Goal: Use online tool/utility: Use online tool/utility

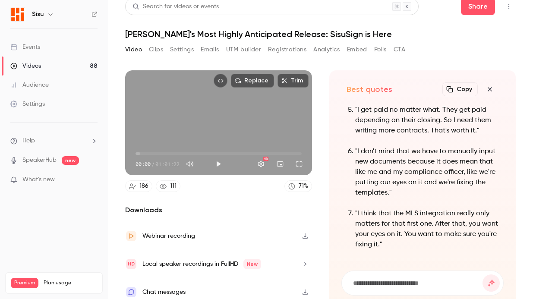
scroll to position [14, 0]
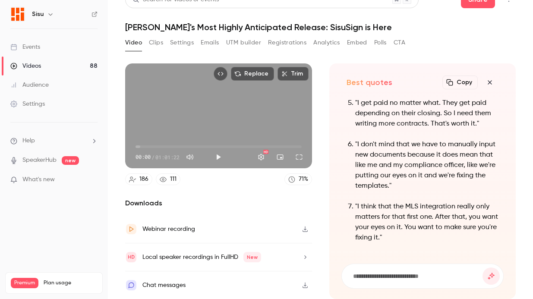
click at [138, 42] on button "Video" at bounding box center [133, 43] width 17 height 14
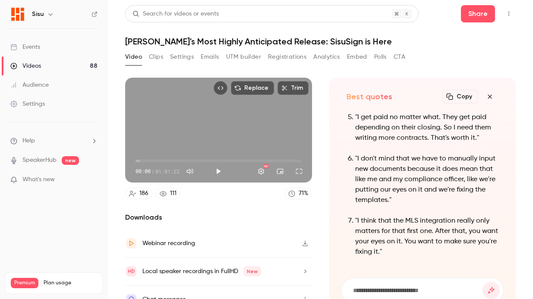
click at [489, 98] on icon "button" at bounding box center [489, 96] width 10 height 7
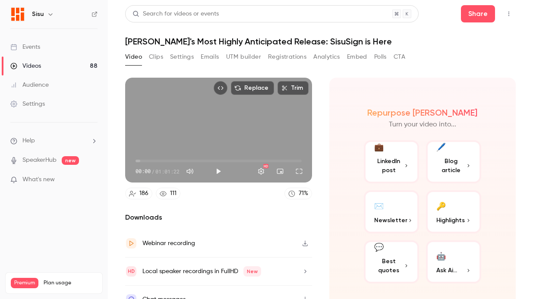
scroll to position [14, 0]
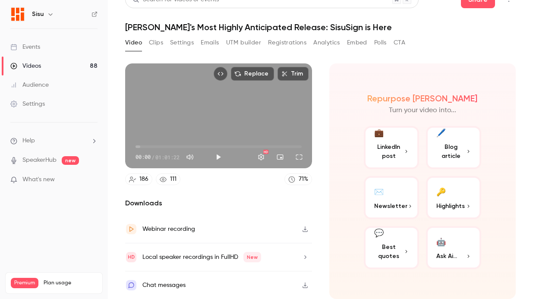
click at [452, 251] on button "🤖 Ask Ai..." at bounding box center [453, 247] width 55 height 43
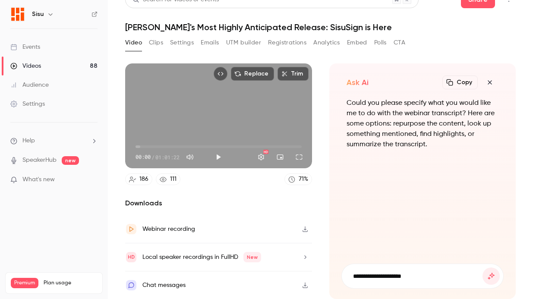
type input "**********"
click at [482, 267] on button "submit" at bounding box center [490, 275] width 17 height 17
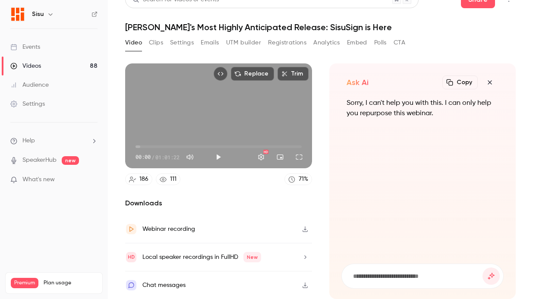
click at [492, 85] on icon "button" at bounding box center [489, 82] width 10 height 7
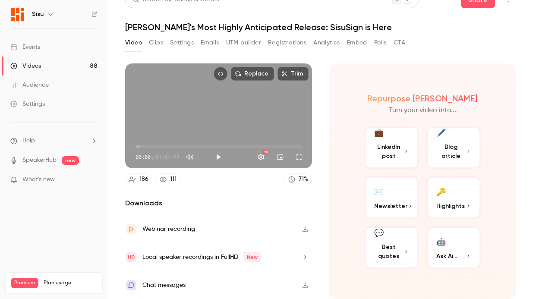
scroll to position [0, 0]
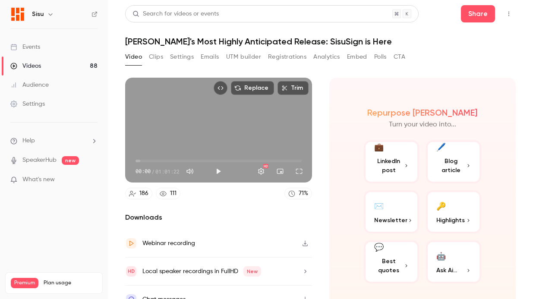
click at [508, 13] on icon "Top Bar Actions" at bounding box center [508, 14] width 7 height 6
click at [341, 67] on div at bounding box center [266, 149] width 533 height 299
click at [219, 173] on button "Play" at bounding box center [218, 171] width 17 height 17
click at [229, 107] on div "Replace Trim 00:03 00:03 / 01:01:22 HD" at bounding box center [218, 130] width 187 height 105
type input "***"
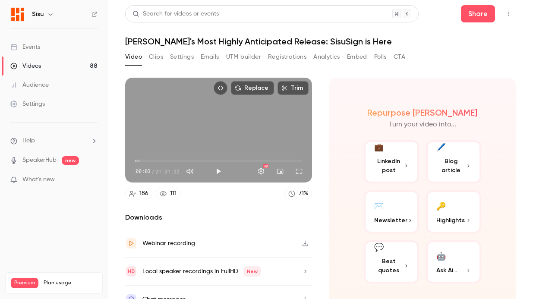
scroll to position [14, 0]
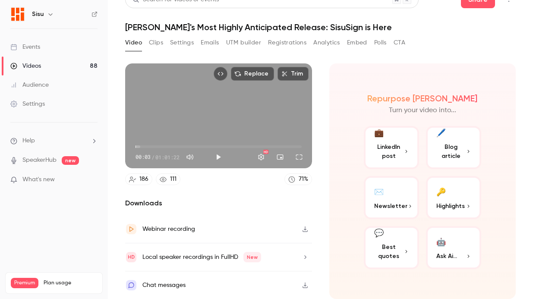
click at [442, 248] on button "🤖 Ask Ai..." at bounding box center [453, 247] width 55 height 43
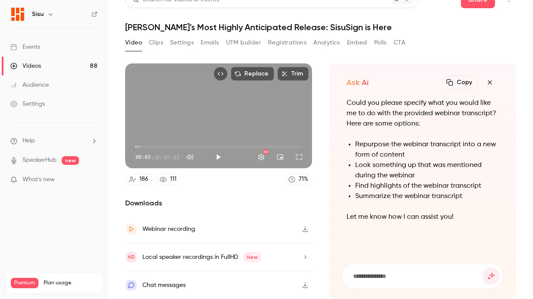
click at [386, 274] on input at bounding box center [417, 275] width 131 height 9
type input "**********"
click at [482, 267] on button "submit" at bounding box center [490, 275] width 17 height 17
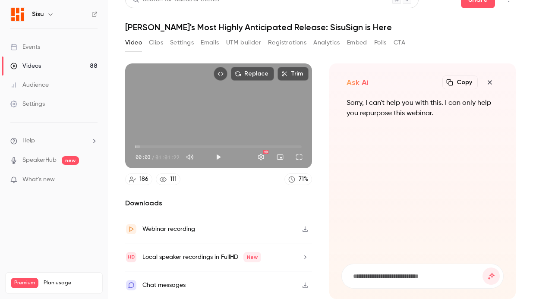
click at [494, 84] on icon "button" at bounding box center [489, 82] width 10 height 7
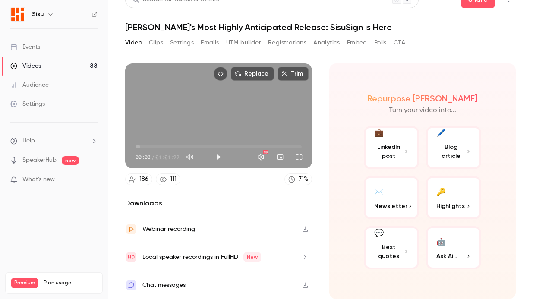
click at [326, 40] on button "Analytics" at bounding box center [326, 43] width 27 height 14
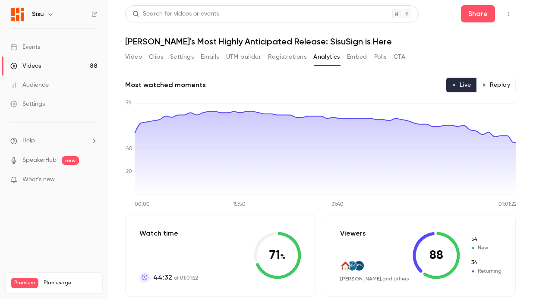
click at [286, 58] on button "Registrations" at bounding box center [287, 57] width 38 height 14
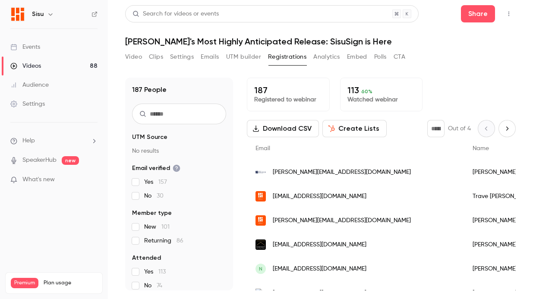
click at [250, 56] on button "UTM builder" at bounding box center [243, 57] width 35 height 14
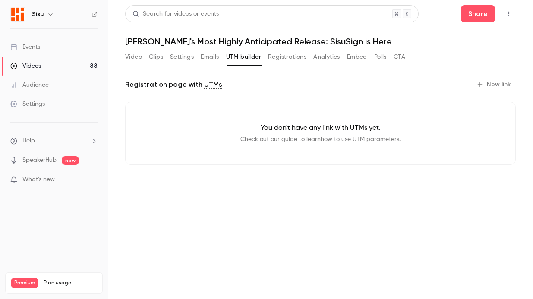
click at [213, 54] on button "Emails" at bounding box center [210, 57] width 18 height 14
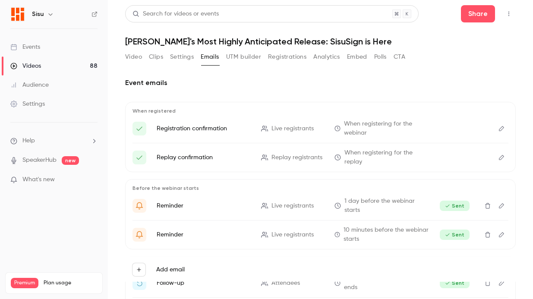
click at [191, 54] on button "Settings" at bounding box center [182, 57] width 24 height 14
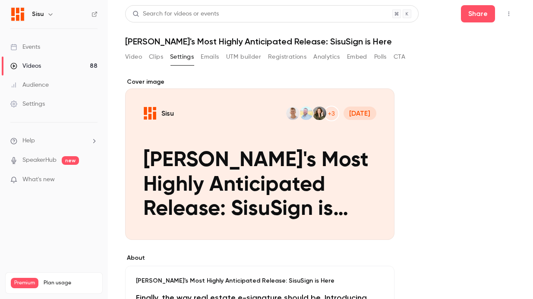
click at [133, 57] on button "Video" at bounding box center [133, 57] width 17 height 14
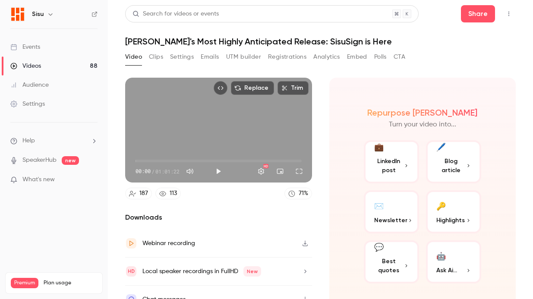
click at [53, 61] on link "Videos 88" at bounding box center [54, 65] width 108 height 19
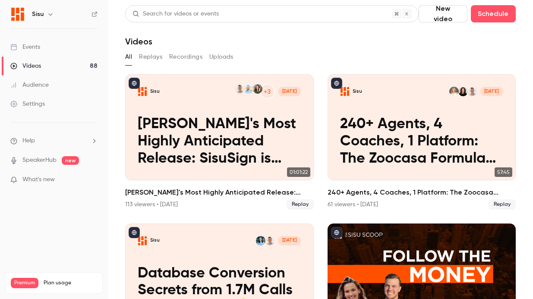
click at [157, 57] on button "Replays" at bounding box center [150, 57] width 23 height 14
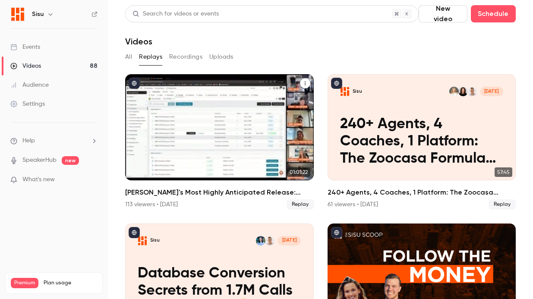
click at [257, 131] on p "[PERSON_NAME]'s Most Highly Anticipated Release: SisuSign is Here" at bounding box center [219, 141] width 163 height 51
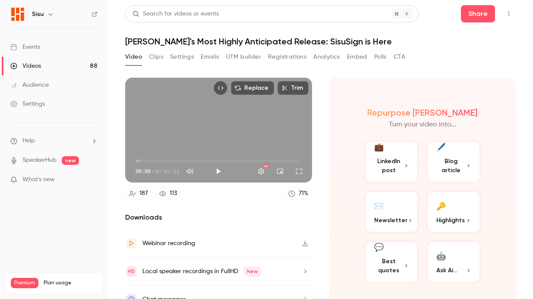
scroll to position [14, 0]
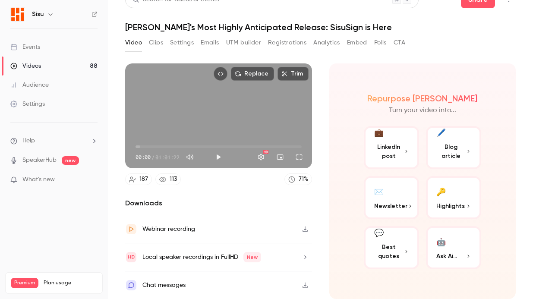
click at [457, 152] on span "Blog article" at bounding box center [450, 151] width 29 height 18
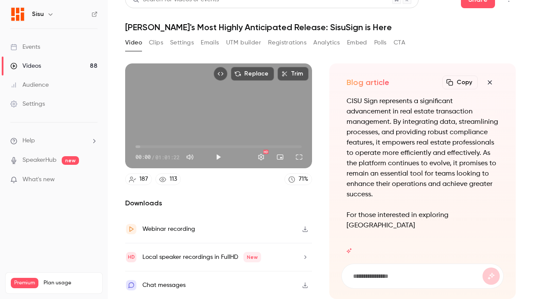
click at [489, 80] on icon "button" at bounding box center [489, 82] width 10 height 7
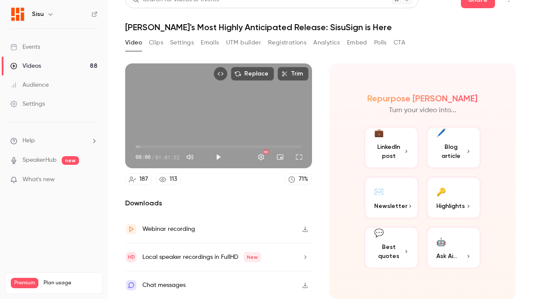
click at [444, 250] on button "🤖 Ask Ai..." at bounding box center [453, 247] width 55 height 43
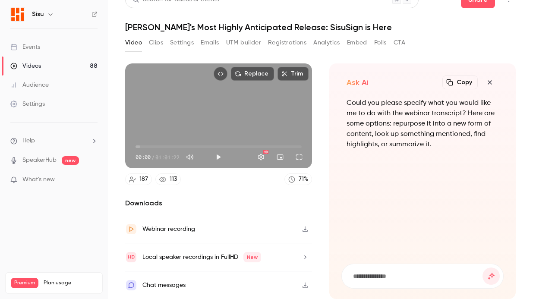
click at [369, 278] on input at bounding box center [417, 275] width 131 height 9
type input "**********"
click at [482, 267] on button "submit" at bounding box center [490, 275] width 17 height 17
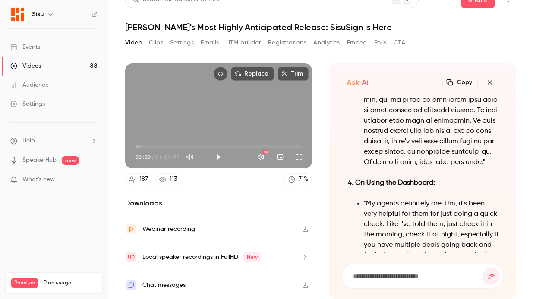
scroll to position [-1004, 0]
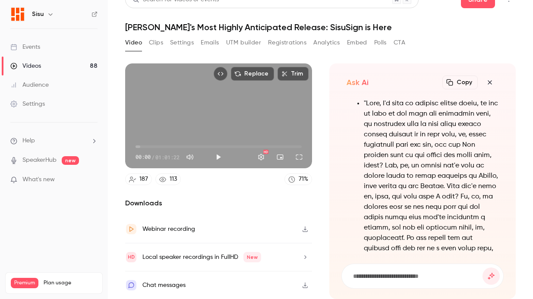
click at [458, 82] on button "Copy" at bounding box center [459, 82] width 35 height 14
click at [422, 277] on input at bounding box center [417, 275] width 131 height 9
type input "**********"
click at [482, 267] on button "submit" at bounding box center [490, 275] width 17 height 17
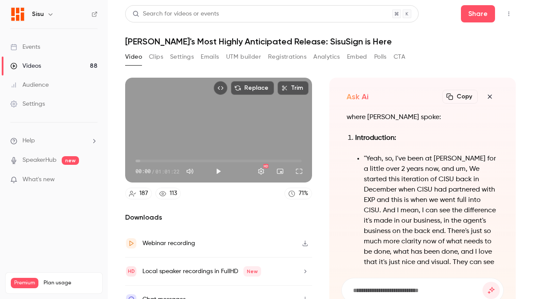
scroll to position [-1011, 0]
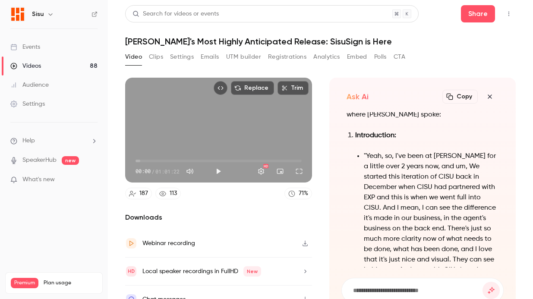
click at [460, 97] on button "Copy" at bounding box center [459, 97] width 35 height 14
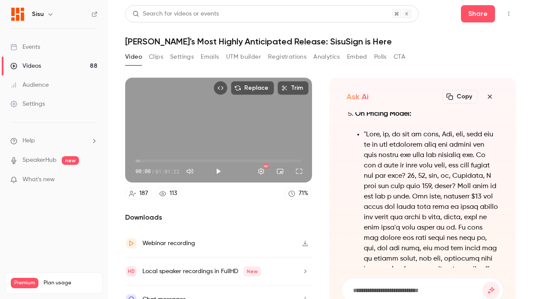
scroll to position [0, 0]
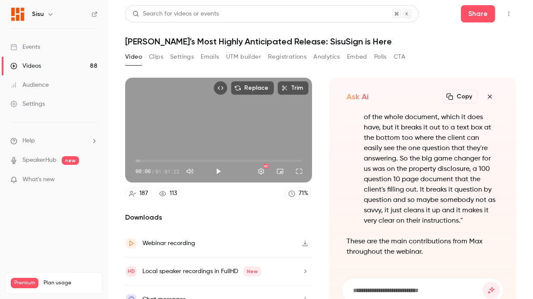
click at [429, 288] on input at bounding box center [417, 289] width 131 height 9
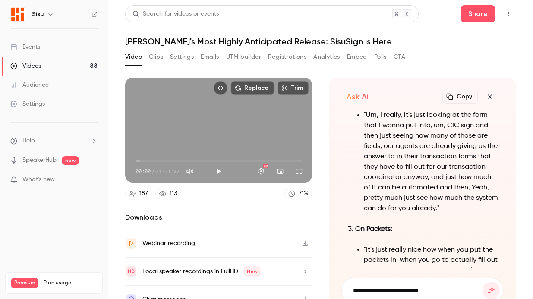
scroll to position [-1014, 0]
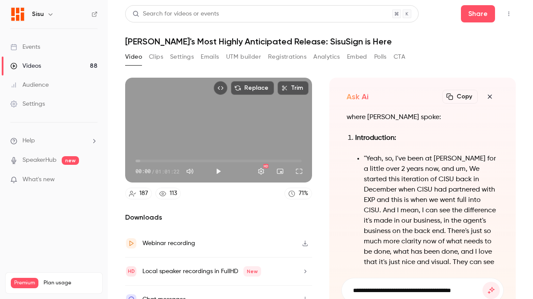
type input "**********"
click at [482, 282] on button "submit" at bounding box center [490, 290] width 17 height 17
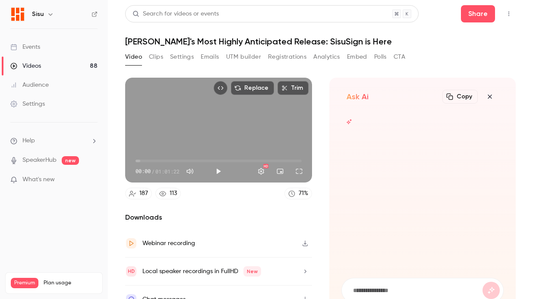
scroll to position [0, 0]
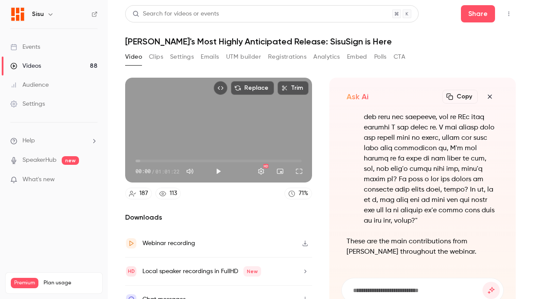
click at [467, 99] on button "Copy" at bounding box center [459, 97] width 35 height 14
click at [407, 286] on input at bounding box center [417, 289] width 131 height 9
type input "**********"
click at [482, 282] on button "submit" at bounding box center [490, 290] width 17 height 17
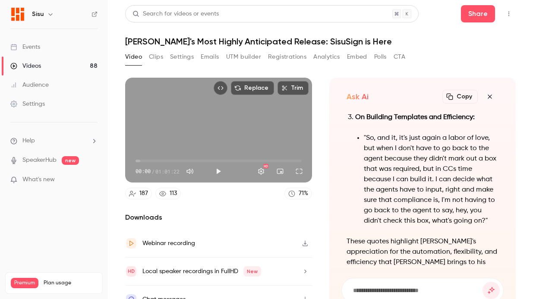
scroll to position [0, 0]
